Goal: Entertainment & Leisure: Consume media (video, audio)

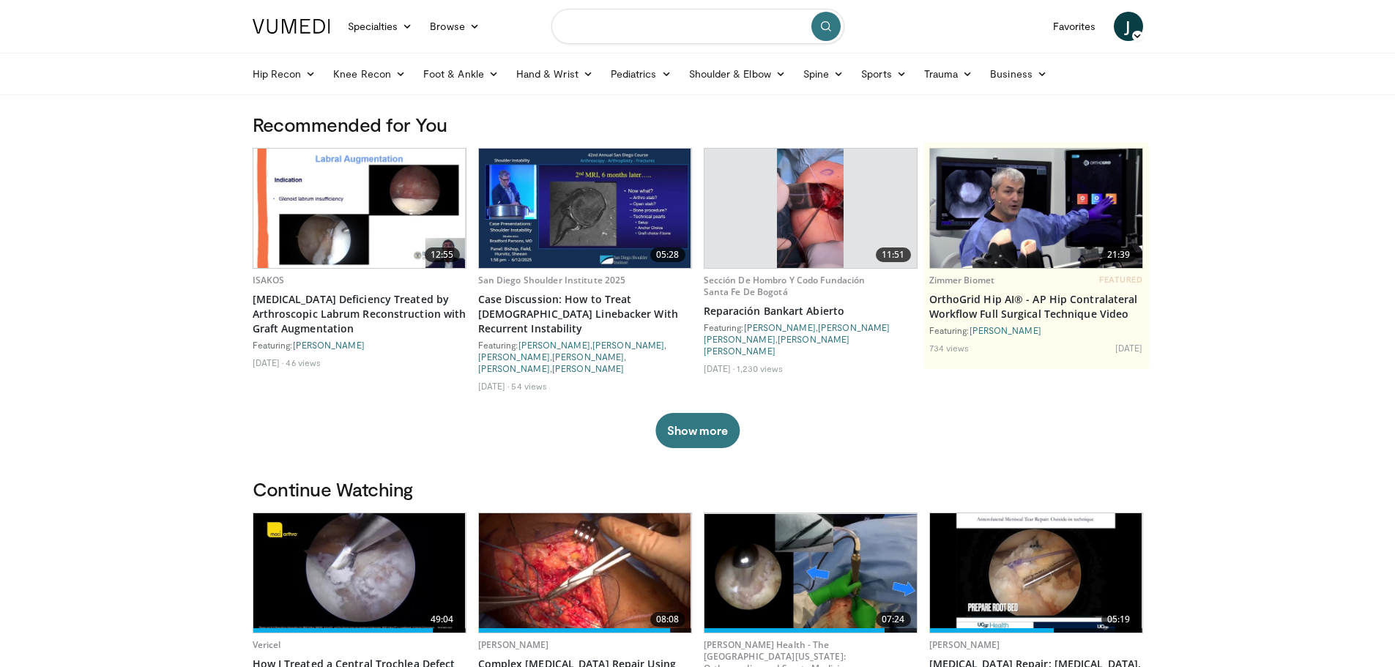
click at [599, 27] on input "Search topics, interventions" at bounding box center [698, 26] width 293 height 35
type input "**********"
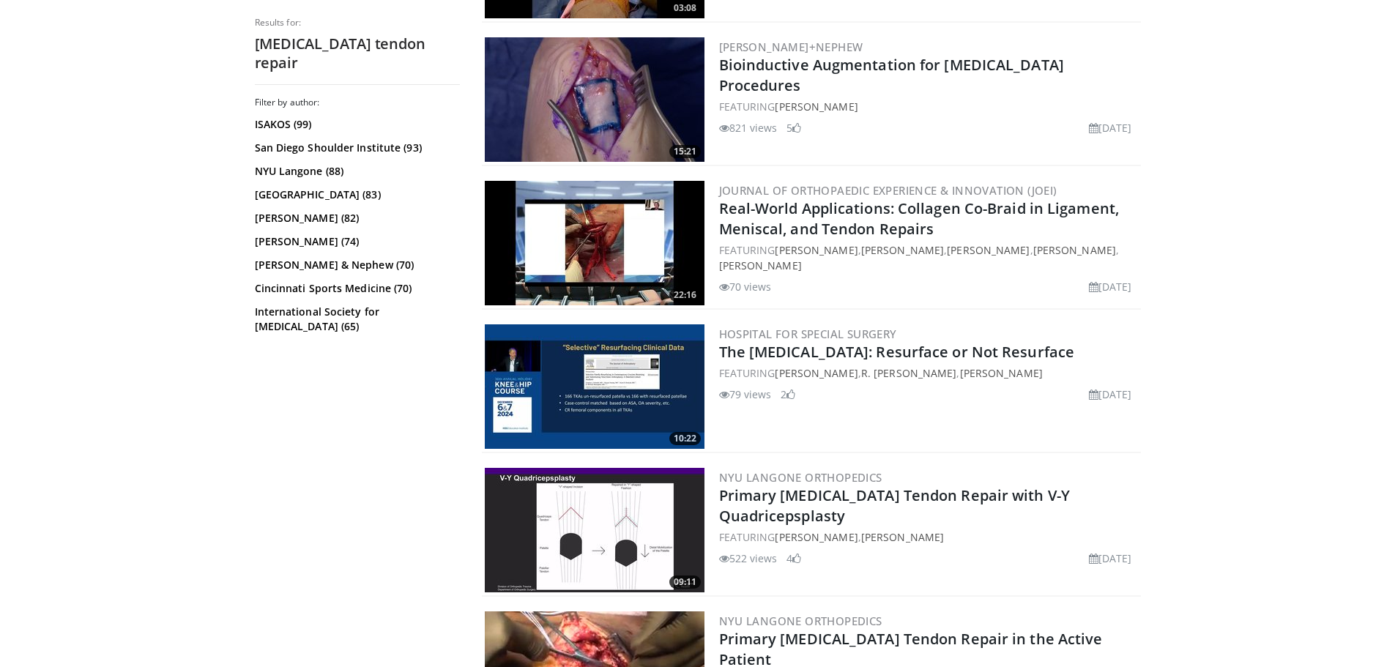
scroll to position [3442, 0]
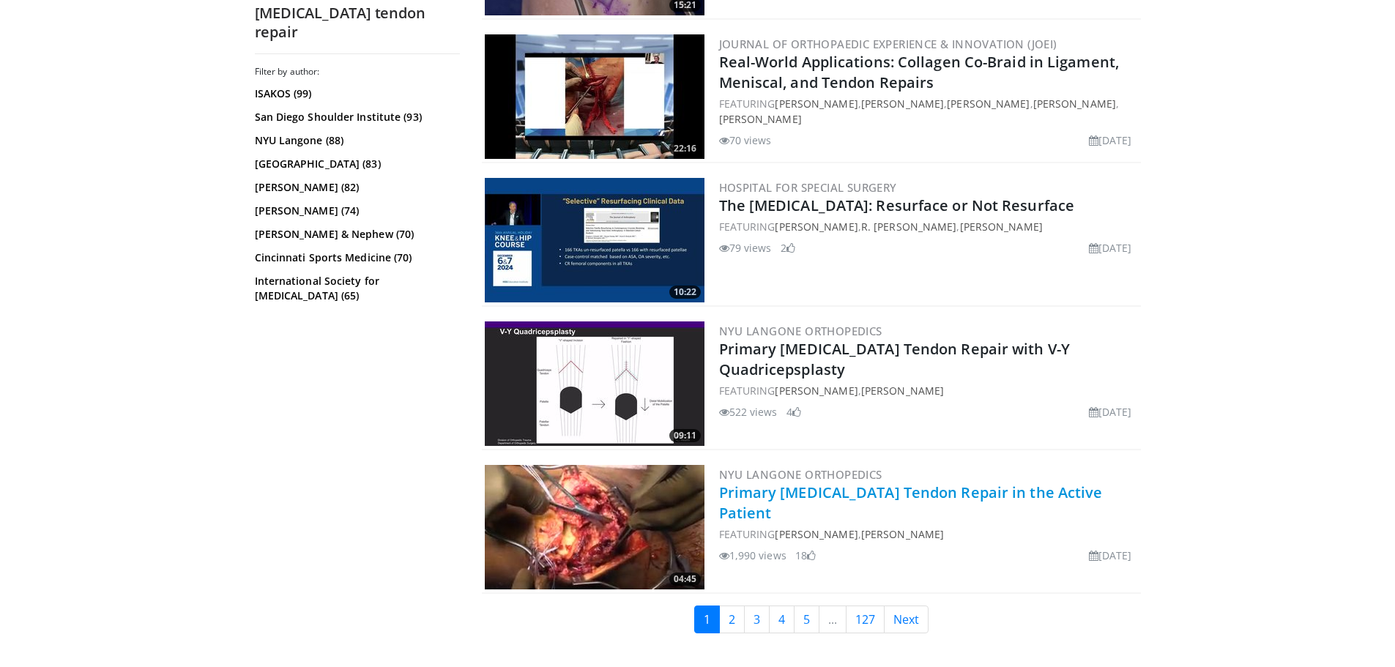
click at [797, 491] on link "Primary [MEDICAL_DATA] Tendon Repair in the Active Patient" at bounding box center [911, 503] width 384 height 40
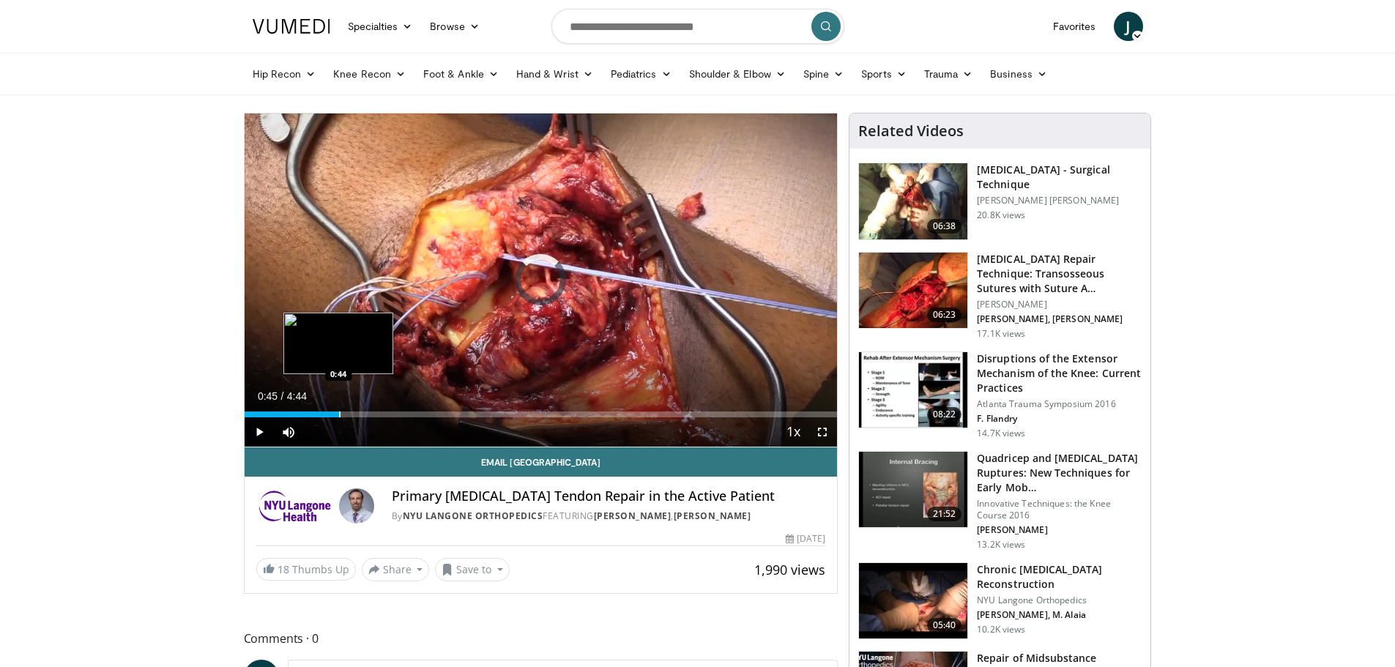
click at [339, 412] on div "Progress Bar" at bounding box center [339, 415] width 1 height 6
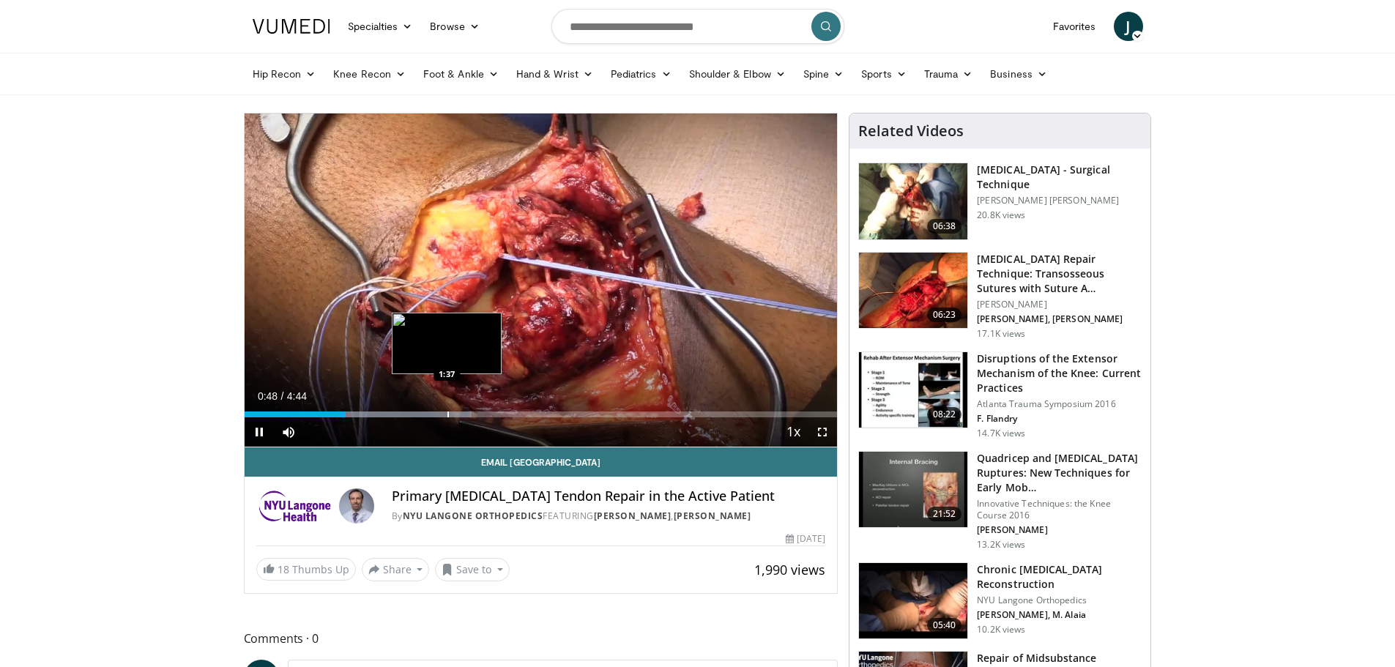
click at [448, 413] on div "Progress Bar" at bounding box center [448, 415] width 1 height 6
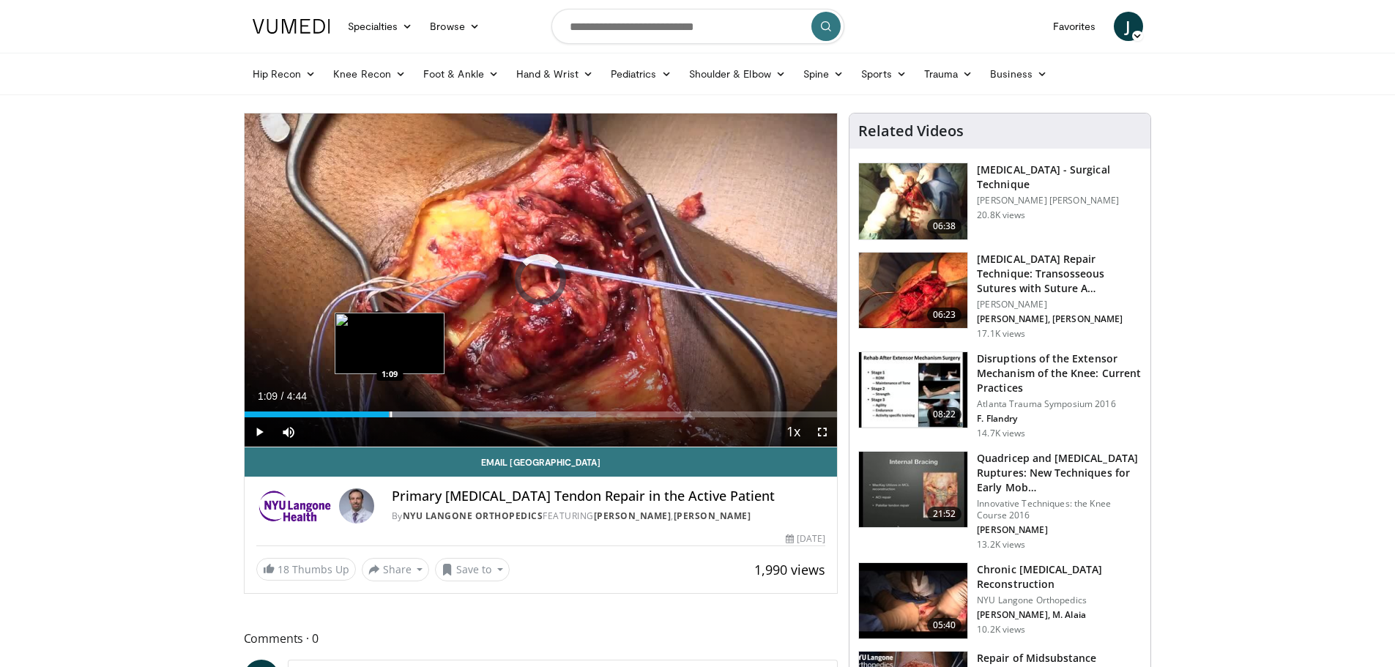
click at [390, 414] on div "Progress Bar" at bounding box center [390, 415] width 1 height 6
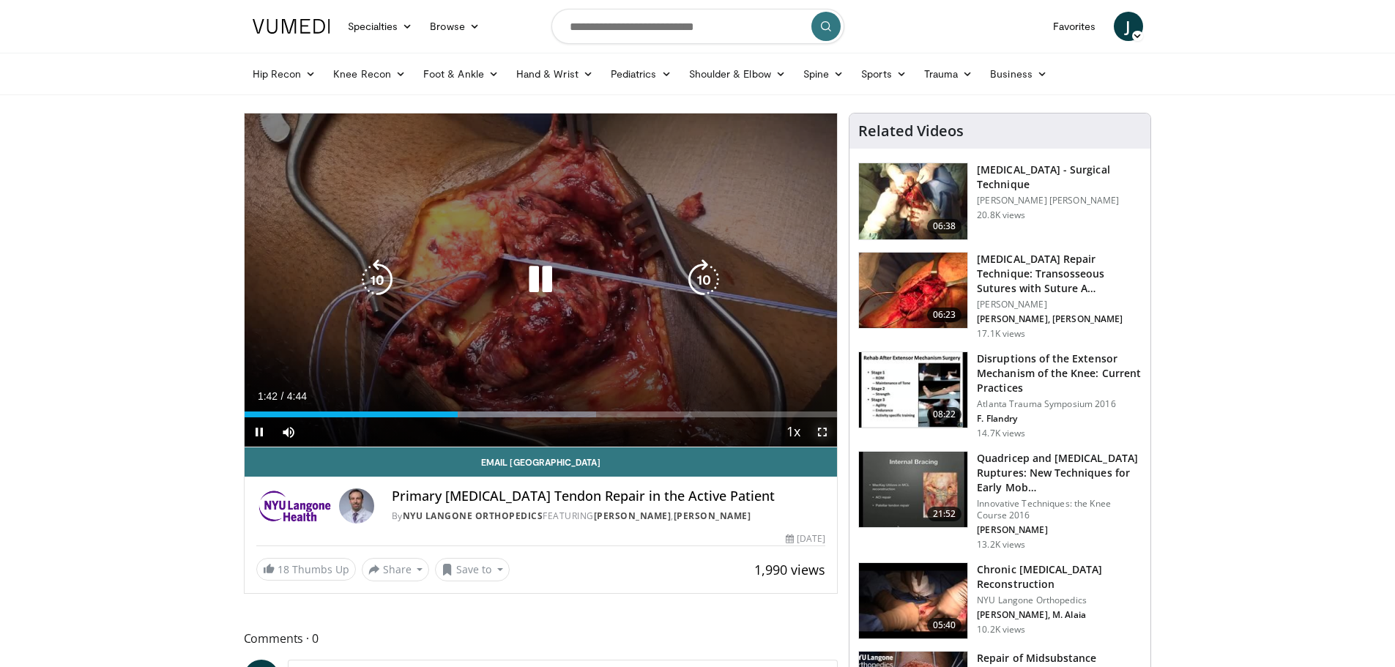
drag, startPoint x: 823, startPoint y: 434, endPoint x: 823, endPoint y: 522, distance: 88.6
click at [823, 434] on span "Video Player" at bounding box center [822, 431] width 29 height 29
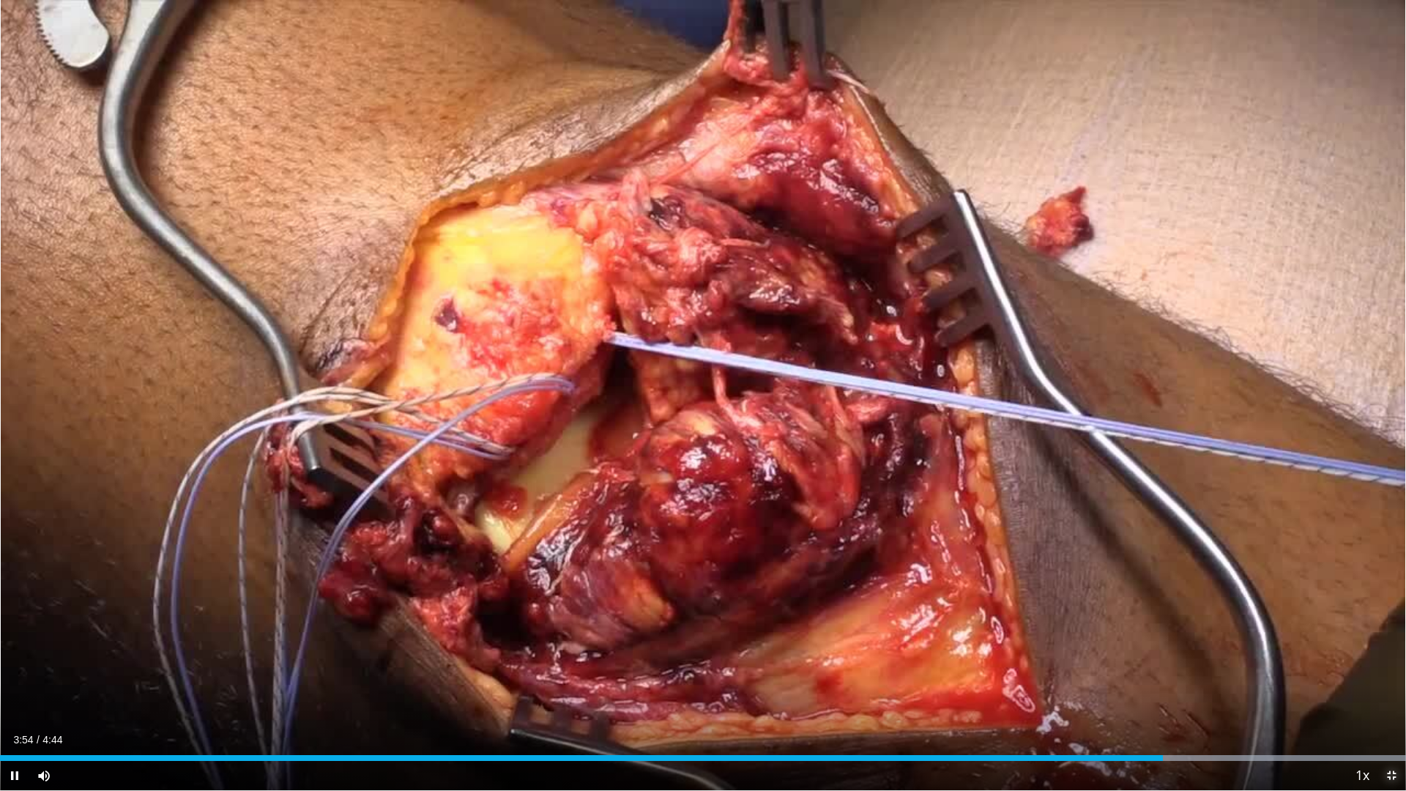
click at [1392, 667] on span "Video Player" at bounding box center [1391, 775] width 29 height 29
